Goal: Register for event/course

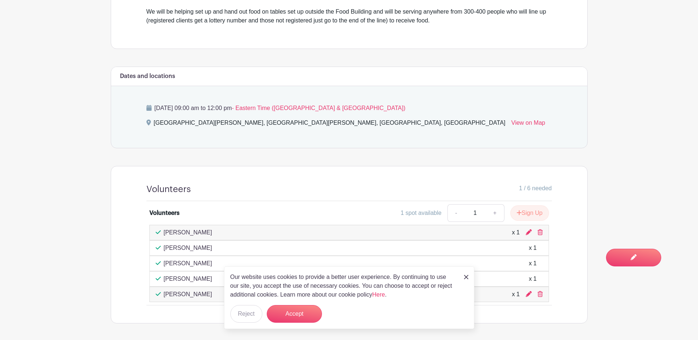
scroll to position [305, 0]
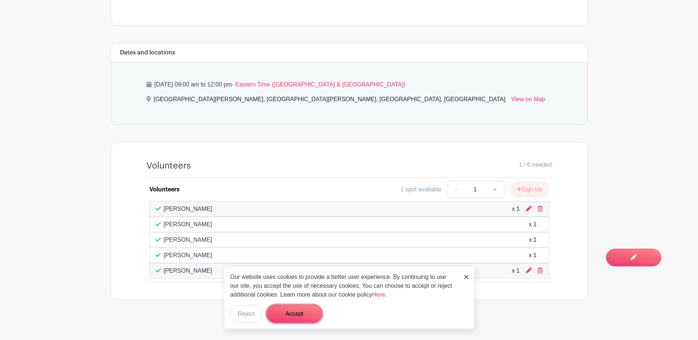
drag, startPoint x: 282, startPoint y: 317, endPoint x: 284, endPoint y: 304, distance: 13.4
click at [282, 317] on button "Accept" at bounding box center [294, 314] width 55 height 18
click at [318, 315] on form "Accept" at bounding box center [294, 314] width 55 height 18
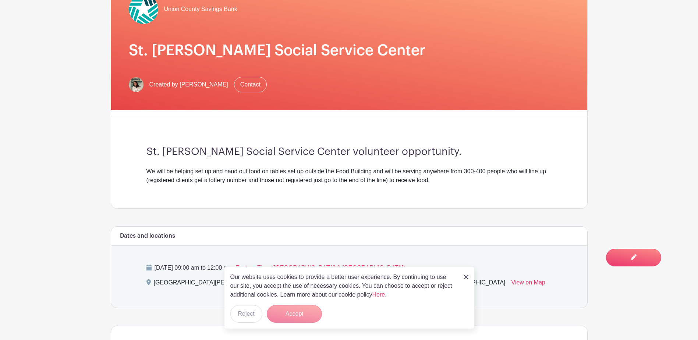
scroll to position [121, 0]
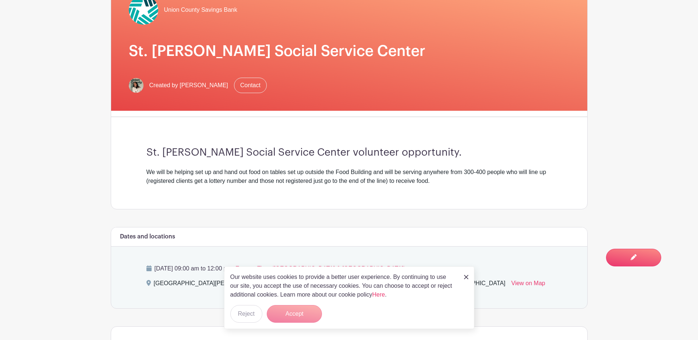
click at [469, 277] on div "Our website uses cookies to provide a better user experience. By continuing to …" at bounding box center [349, 297] width 250 height 63
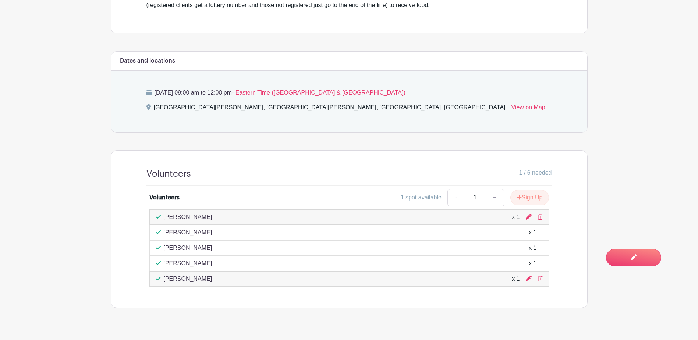
scroll to position [305, 0]
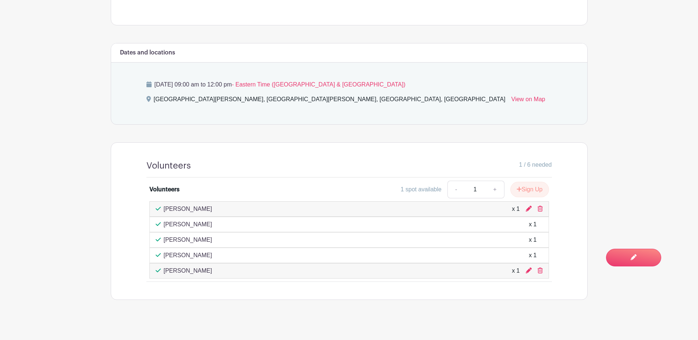
click at [537, 266] on div at bounding box center [534, 270] width 17 height 9
click at [542, 267] on icon at bounding box center [539, 270] width 5 height 6
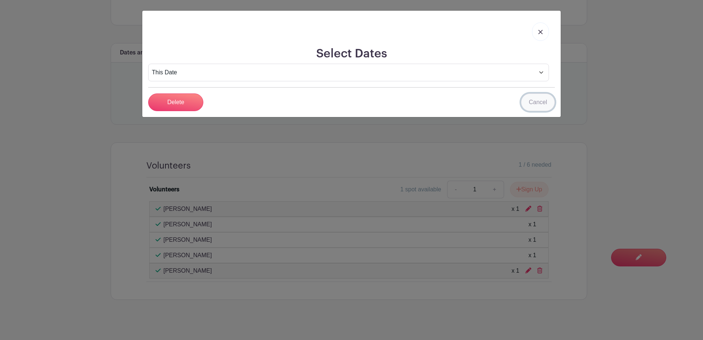
click at [530, 99] on link "Cancel" at bounding box center [538, 102] width 34 height 18
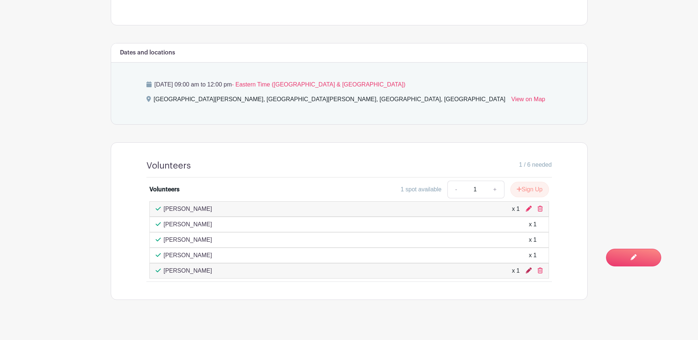
click at [529, 267] on icon at bounding box center [529, 270] width 6 height 6
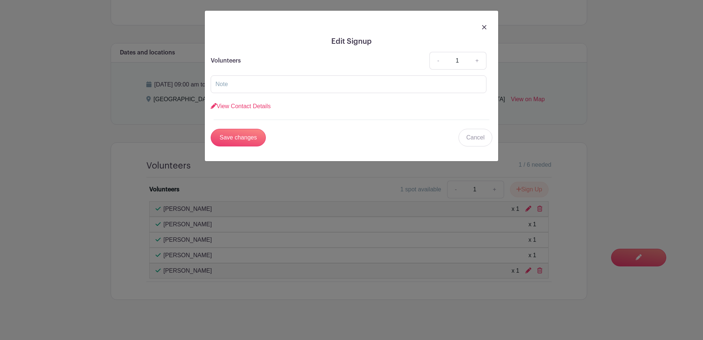
drag, startPoint x: 485, startPoint y: 22, endPoint x: 486, endPoint y: 27, distance: 5.6
click at [485, 22] on div at bounding box center [352, 27] width 282 height 21
click at [486, 27] on img at bounding box center [484, 27] width 4 height 4
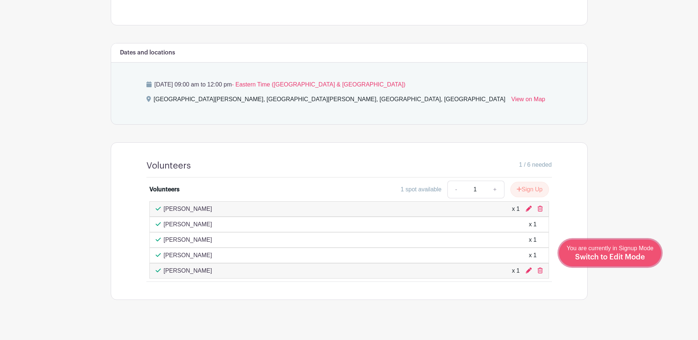
click at [632, 260] on span "Switch to Edit Mode" at bounding box center [610, 256] width 70 height 7
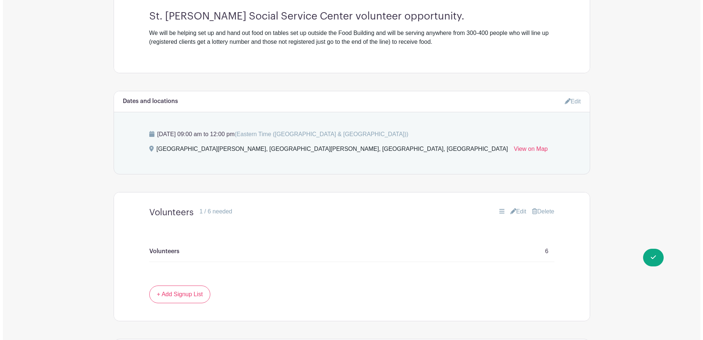
scroll to position [127, 0]
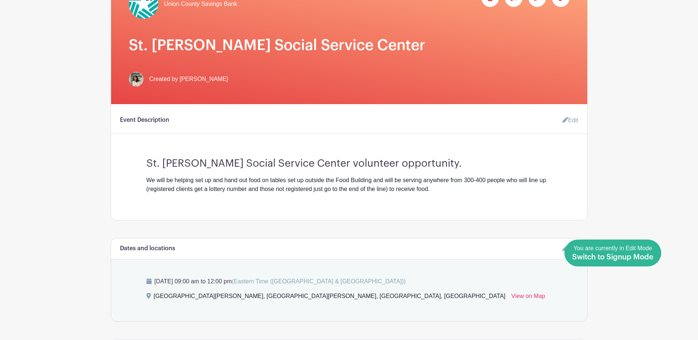
drag, startPoint x: 661, startPoint y: 261, endPoint x: 644, endPoint y: 261, distance: 17.7
click at [661, 261] on main "Groups All Groups [PERSON_NAME]'s Events Union County Savings Bank My Signups E…" at bounding box center [349, 238] width 698 height 730
click at [643, 261] on div "You are currently in Edit Mode Switch to Signup Mode" at bounding box center [612, 253] width 81 height 18
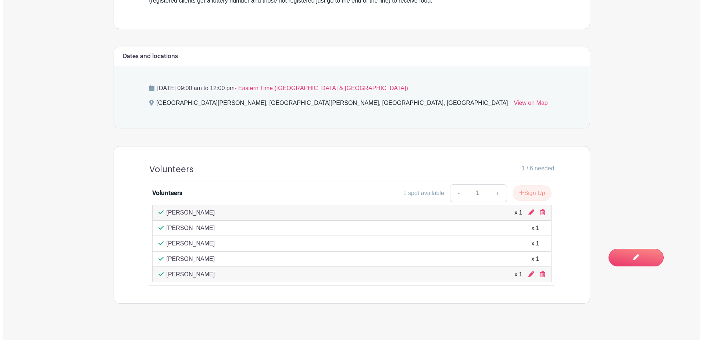
scroll to position [305, 0]
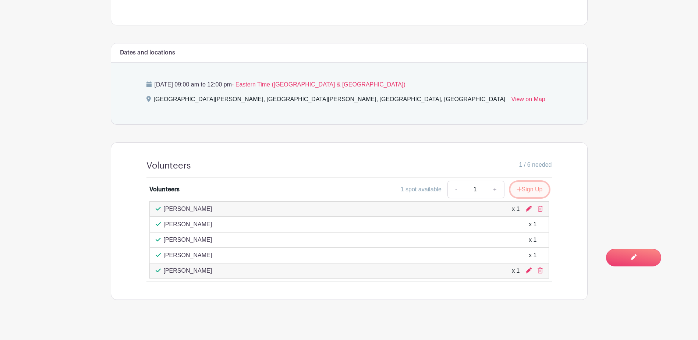
click at [536, 184] on button "Sign Up" at bounding box center [529, 189] width 39 height 15
click at [537, 186] on icon at bounding box center [538, 189] width 5 height 6
click at [430, 150] on div "Volunteers 1 / 6 needed Volunteers 1 spot available - 1 + [PERSON_NAME] x 1 [PE…" at bounding box center [349, 221] width 441 height 157
click at [537, 268] on div at bounding box center [534, 270] width 17 height 9
click at [541, 267] on link at bounding box center [539, 270] width 5 height 6
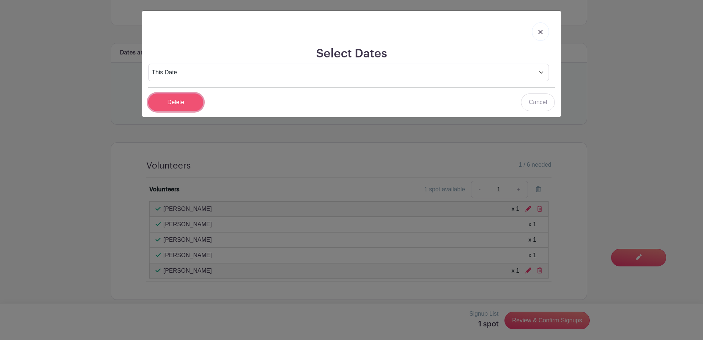
click at [183, 110] on input "Delete" at bounding box center [175, 102] width 55 height 18
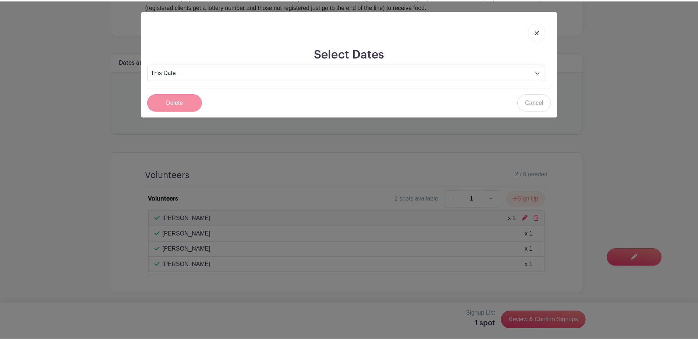
scroll to position [289, 0]
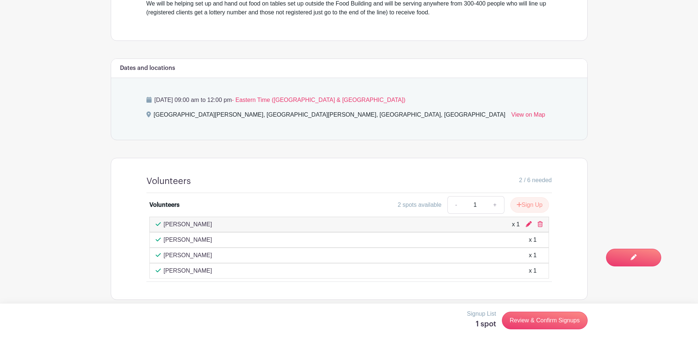
click at [331, 199] on div "2 spots available - 1 + Sign Up" at bounding box center [399, 205] width 300 height 18
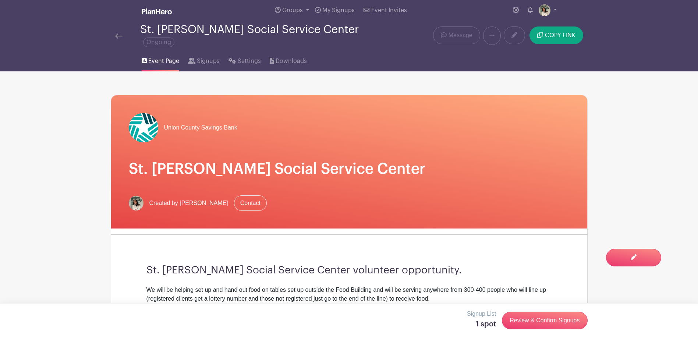
scroll to position [0, 0]
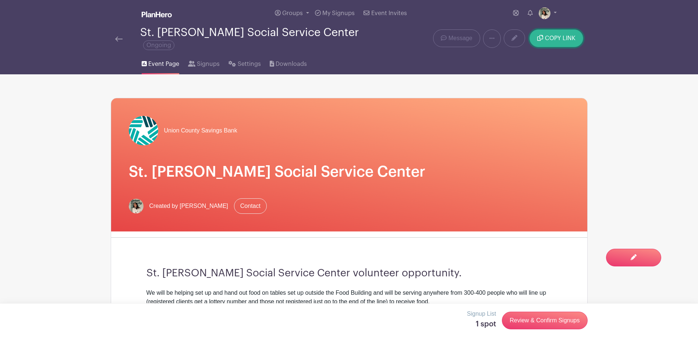
click at [567, 41] on button "COPY LINK" at bounding box center [555, 38] width 53 height 18
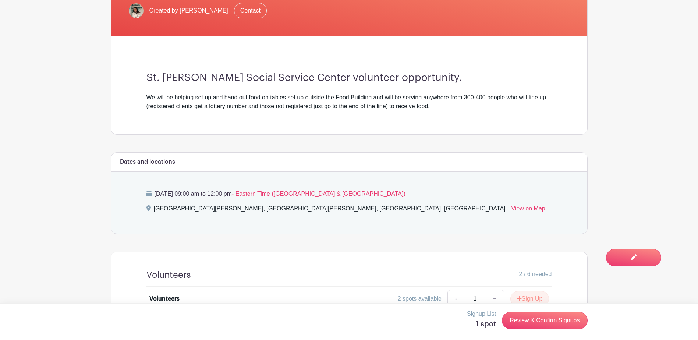
scroll to position [179, 0]
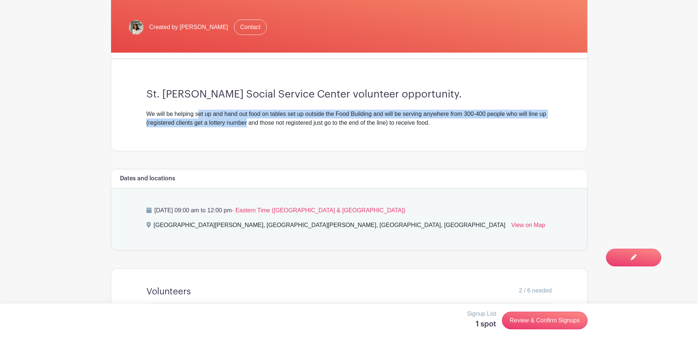
drag, startPoint x: 202, startPoint y: 111, endPoint x: 246, endPoint y: 116, distance: 44.8
click at [246, 116] on div "We will be helping set up and hand out food on tables set up outside the Food B…" at bounding box center [348, 119] width 405 height 18
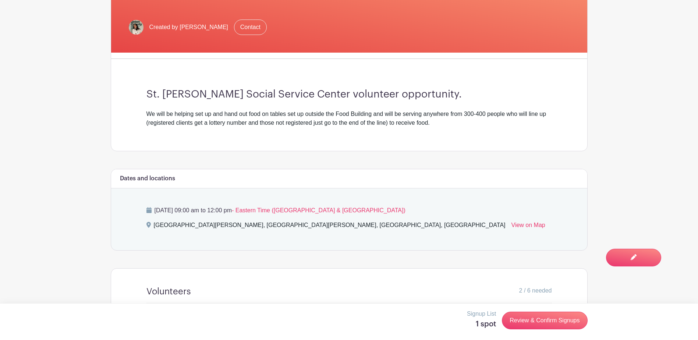
drag, startPoint x: 246, startPoint y: 116, endPoint x: 268, endPoint y: 137, distance: 30.2
click at [269, 137] on div "St. [PERSON_NAME] Social Service Center volunteer opportunity. We will be helpi…" at bounding box center [349, 108] width 441 height 86
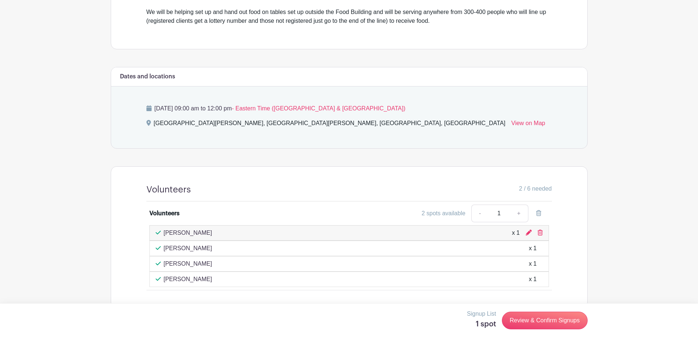
scroll to position [289, 0]
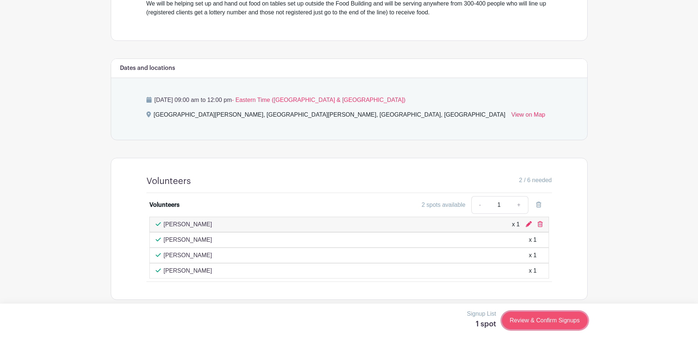
click at [562, 321] on link "Review & Confirm Signups" at bounding box center [544, 321] width 85 height 18
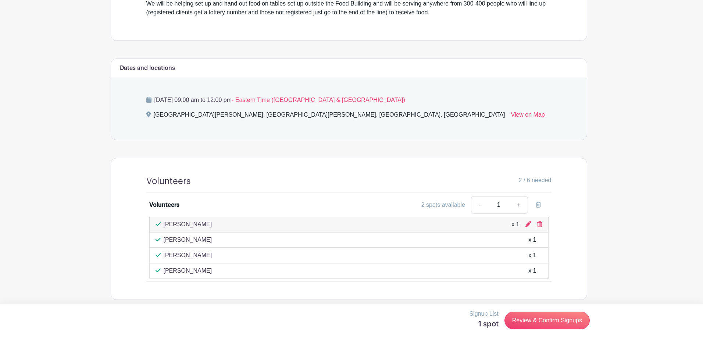
click at [413, 147] on div at bounding box center [351, 170] width 703 height 340
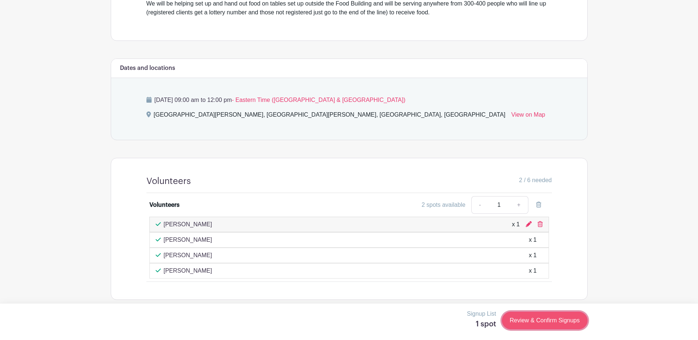
click at [535, 326] on link "Review & Confirm Signups" at bounding box center [544, 321] width 85 height 18
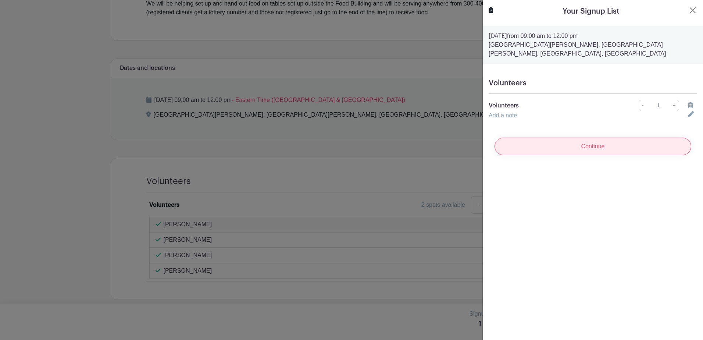
click at [553, 151] on input "Continue" at bounding box center [593, 147] width 197 height 18
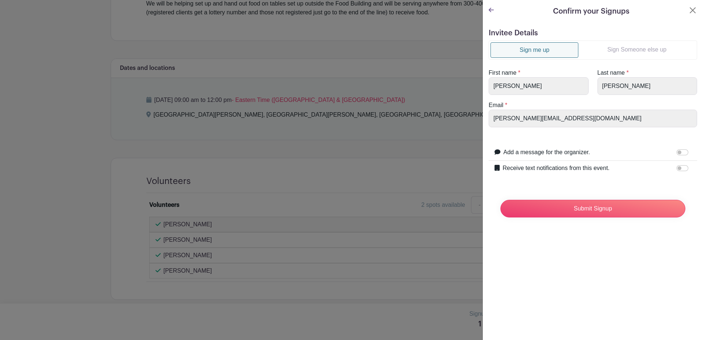
click at [608, 56] on link "Sign Someone else up" at bounding box center [637, 49] width 117 height 15
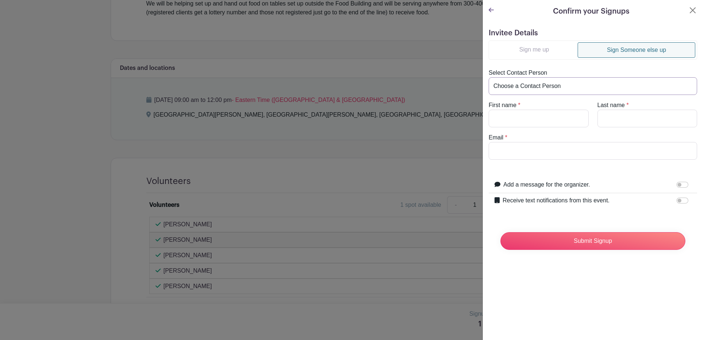
click at [562, 82] on select "Choose a Contact Person Emilio Espin (emilio@unioncountysavings.com) Jacob Ferm…" at bounding box center [593, 86] width 209 height 18
click at [532, 115] on input "First name" at bounding box center [539, 119] width 100 height 18
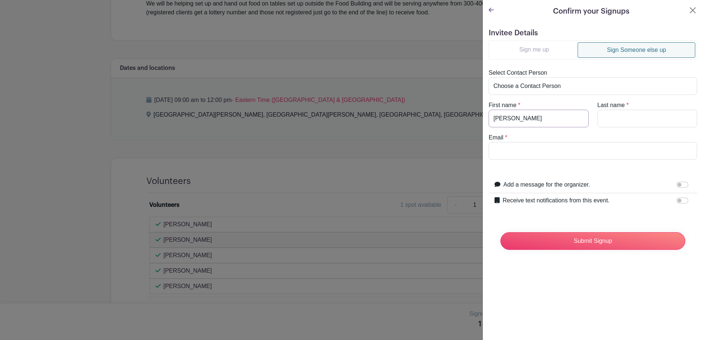
type input "Rocio"
type input "Escalante"
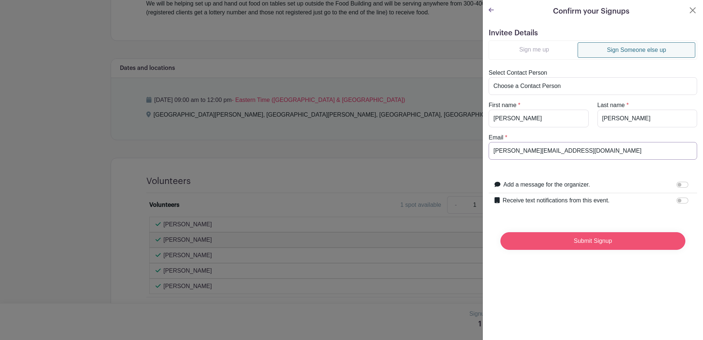
type input "Rocio@unioncountysavings.com"
click at [605, 235] on input "Submit Signup" at bounding box center [593, 241] width 185 height 18
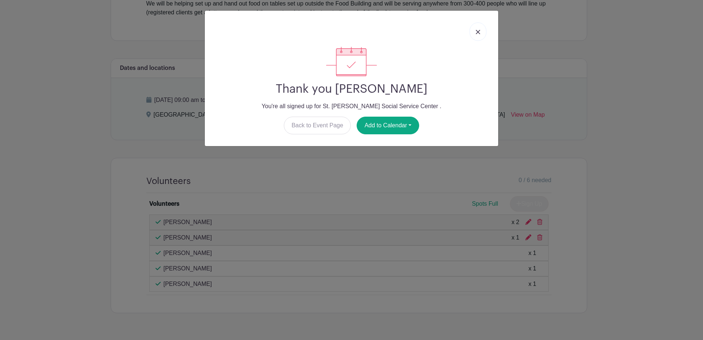
drag, startPoint x: 480, startPoint y: 33, endPoint x: 477, endPoint y: 71, distance: 38.4
click at [480, 33] on link at bounding box center [478, 31] width 17 height 18
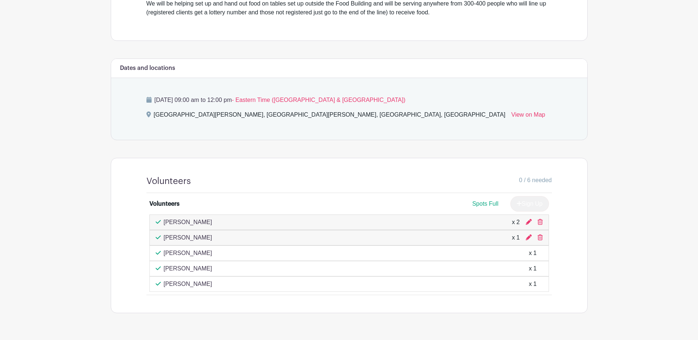
click at [525, 218] on div "Rocio Escalante x 2" at bounding box center [349, 222] width 387 height 9
click at [526, 219] on icon at bounding box center [529, 222] width 6 height 6
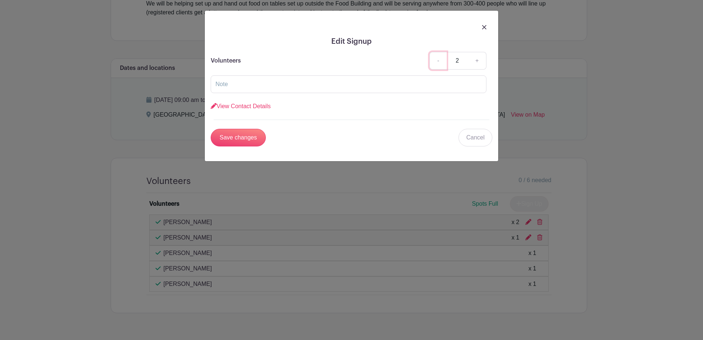
click at [434, 60] on link "-" at bounding box center [438, 61] width 17 height 18
type input "1"
click at [240, 138] on input "Save changes" at bounding box center [238, 138] width 55 height 18
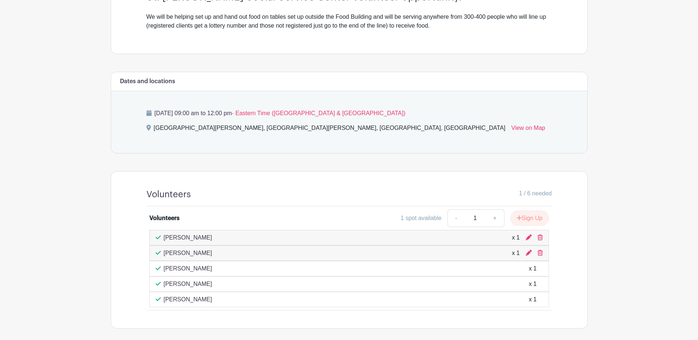
scroll to position [305, 0]
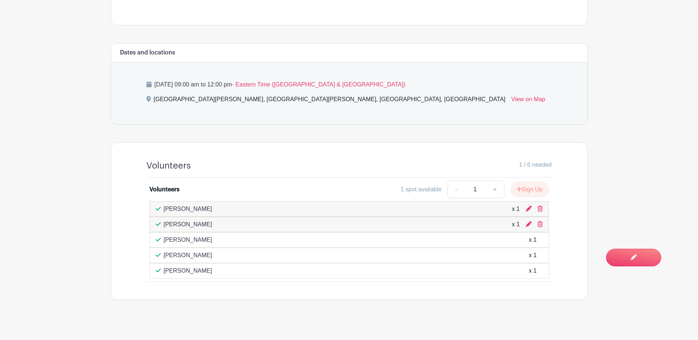
click at [528, 181] on div "- 1 + Sign Up" at bounding box center [498, 190] width 102 height 18
click at [526, 182] on button "Sign Up" at bounding box center [529, 189] width 39 height 15
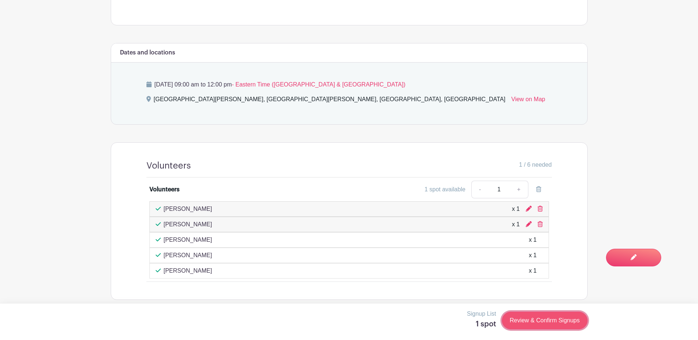
click at [550, 323] on link "Review & Confirm Signups" at bounding box center [544, 321] width 85 height 18
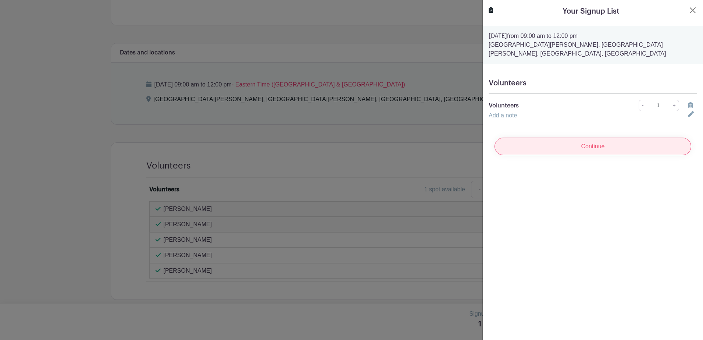
click at [560, 146] on input "Continue" at bounding box center [593, 147] width 197 height 18
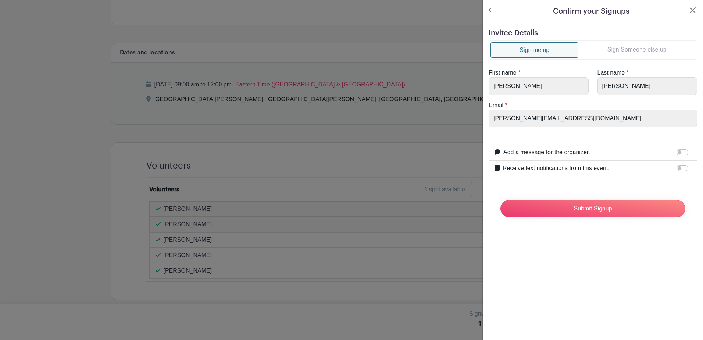
click at [618, 54] on link "Sign Someone else up" at bounding box center [637, 49] width 117 height 15
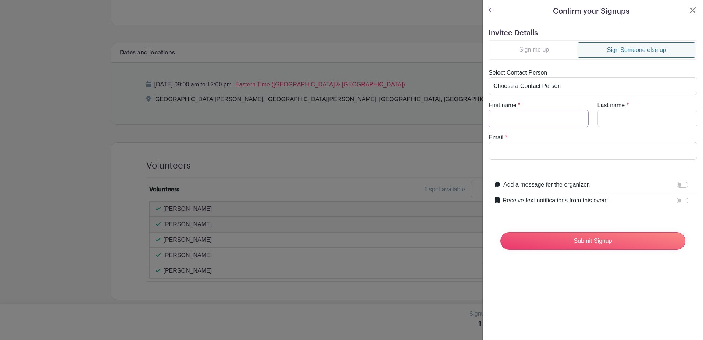
click at [543, 114] on input "First name" at bounding box center [539, 119] width 100 height 18
type input "Erica"
type input "Geslicki"
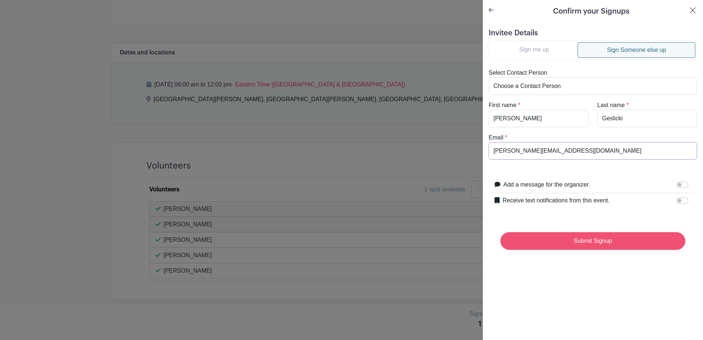
type input "Erica@unioncountysavings.com"
click at [580, 247] on input "Submit Signup" at bounding box center [593, 241] width 185 height 18
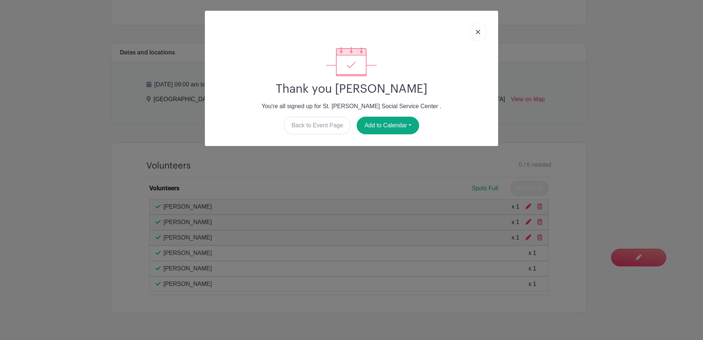
click at [485, 30] on link at bounding box center [478, 31] width 17 height 18
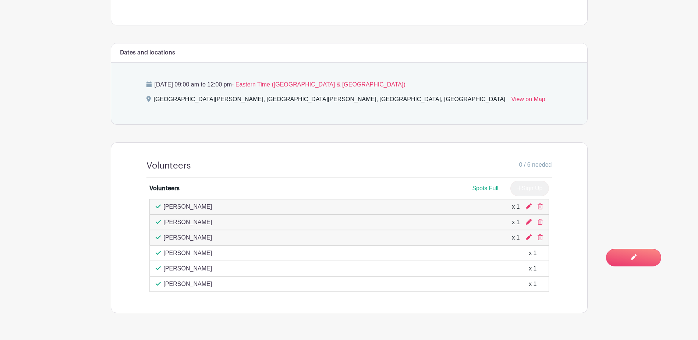
drag, startPoint x: 219, startPoint y: 115, endPoint x: 220, endPoint y: 121, distance: 5.6
click at [220, 121] on turbo-frame "Dates and locations Tuesday, August 19, 2025 at 09:00 am to 12:00 pm - Eastern …" at bounding box center [349, 178] width 477 height 270
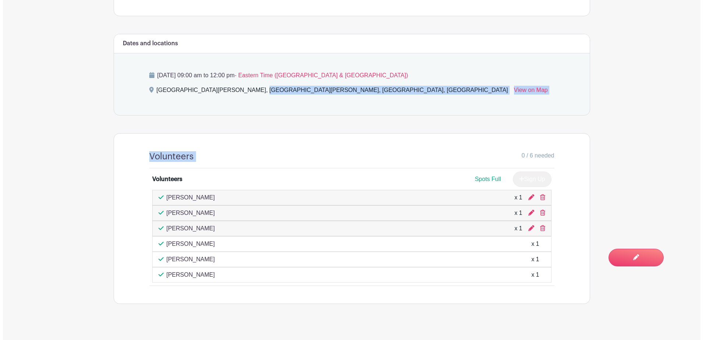
scroll to position [318, 0]
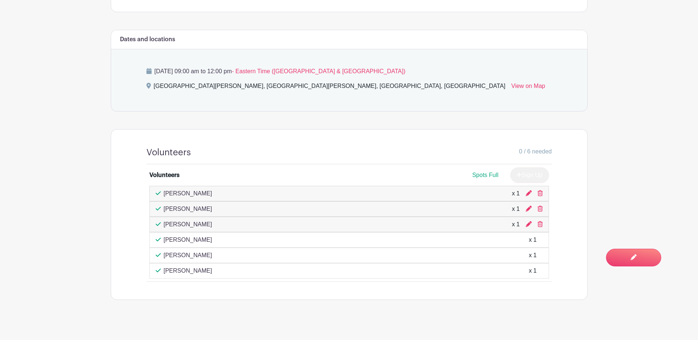
click at [285, 266] on div "Emilio Espin x 1" at bounding box center [349, 270] width 387 height 9
drag, startPoint x: 540, startPoint y: 201, endPoint x: 388, endPoint y: 22, distance: 234.8
click at [540, 206] on icon at bounding box center [539, 209] width 5 height 6
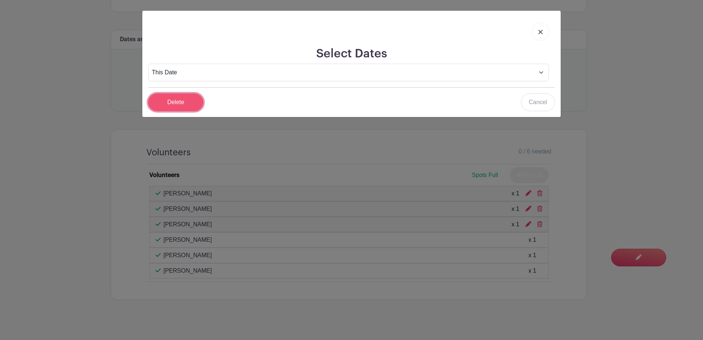
drag, startPoint x: 186, startPoint y: 99, endPoint x: 185, endPoint y: 103, distance: 4.3
click at [185, 102] on input "Delete" at bounding box center [175, 102] width 55 height 18
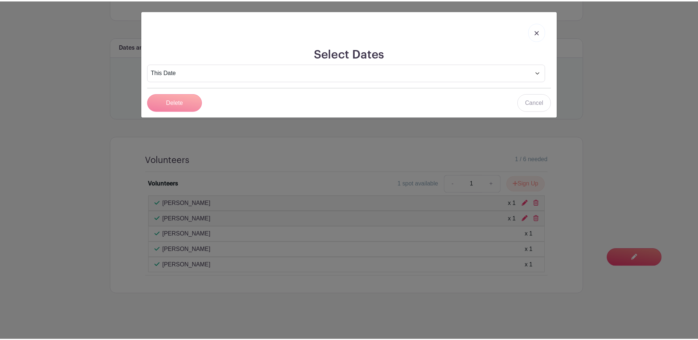
scroll to position [305, 0]
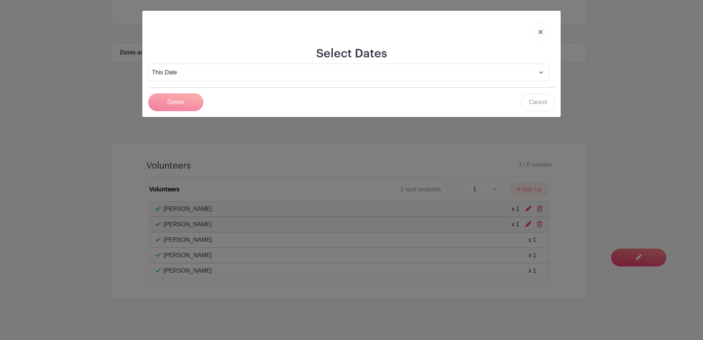
click at [187, 107] on div "Delete" at bounding box center [175, 102] width 55 height 18
